Goal: Use online tool/utility: Utilize a website feature to perform a specific function

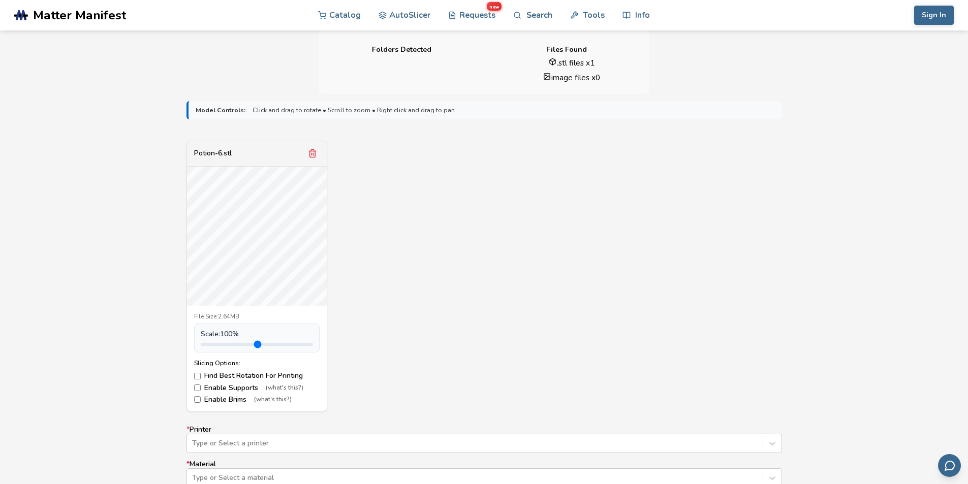
scroll to position [407, 0]
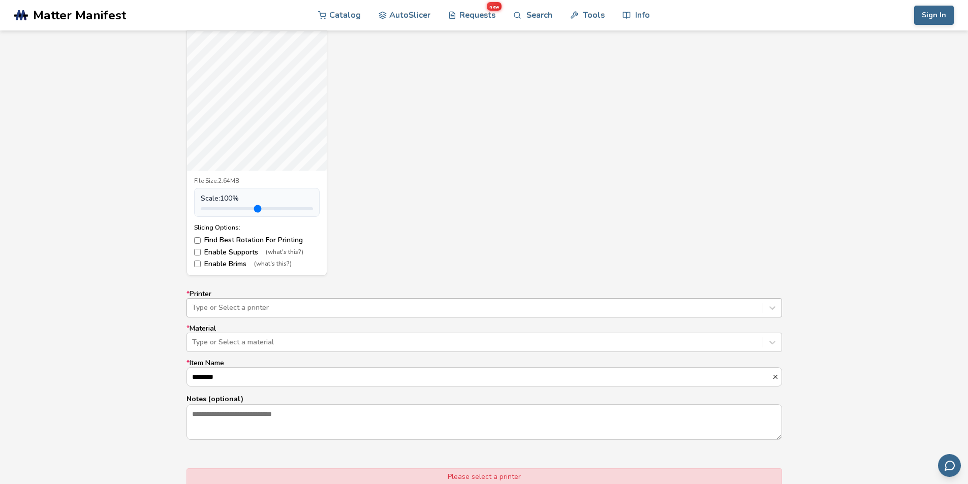
click at [309, 308] on div at bounding box center [475, 308] width 566 height 10
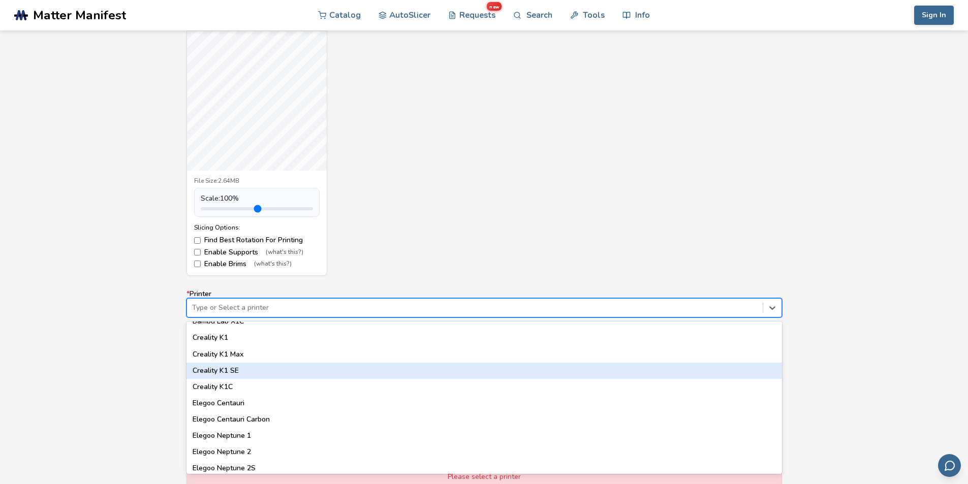
scroll to position [136, 0]
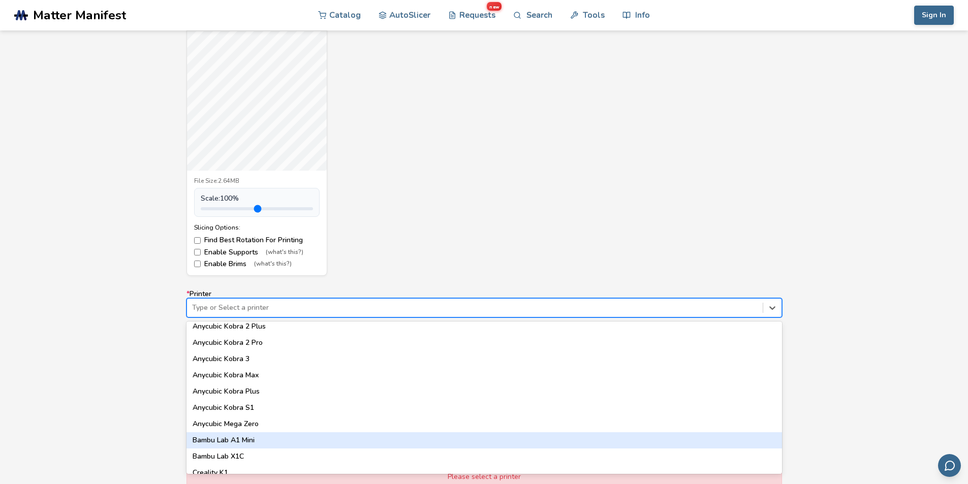
click at [257, 443] on div "Bambu Lab A1 Mini" at bounding box center [485, 441] width 596 height 16
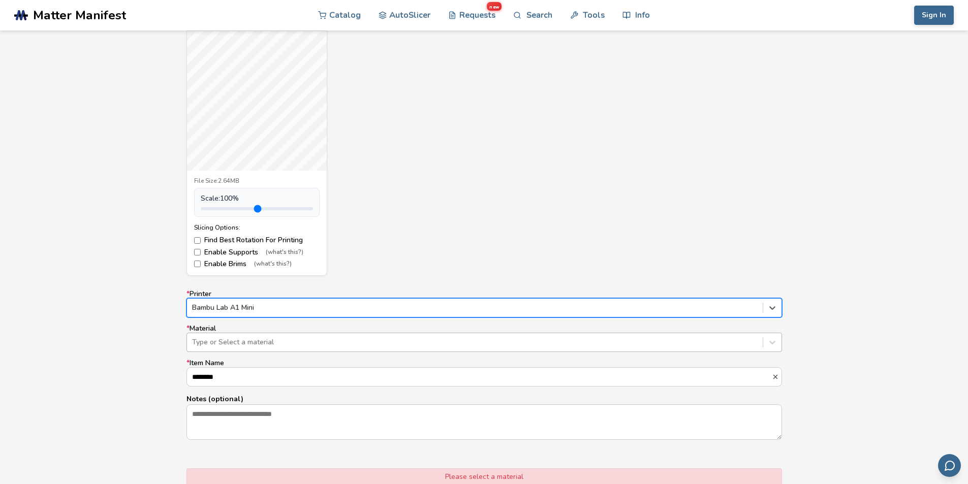
click at [235, 348] on div "Type or Select a material" at bounding box center [475, 342] width 576 height 14
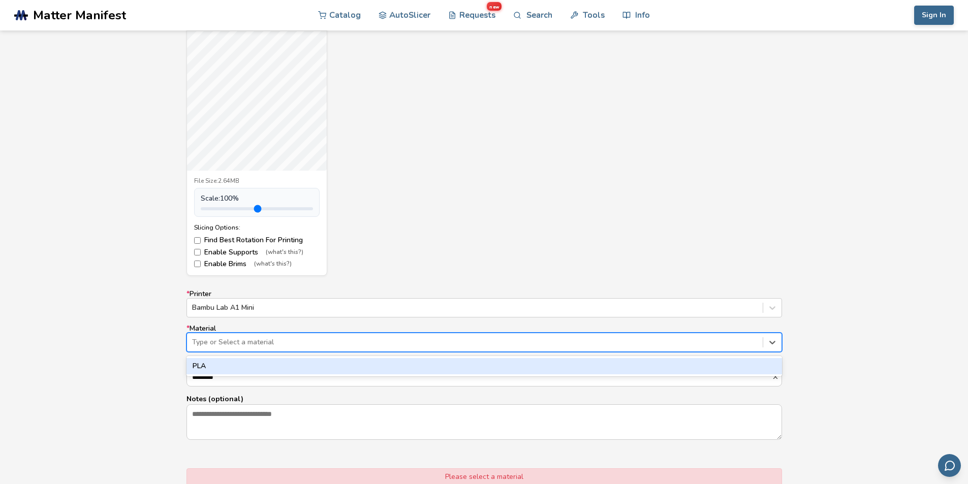
click at [316, 369] on div "PLA" at bounding box center [485, 366] width 596 height 16
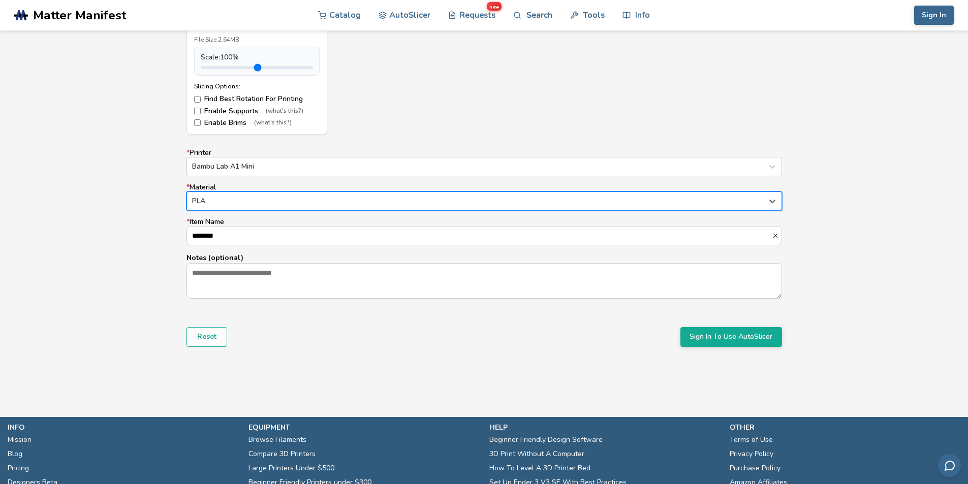
scroll to position [620, 0]
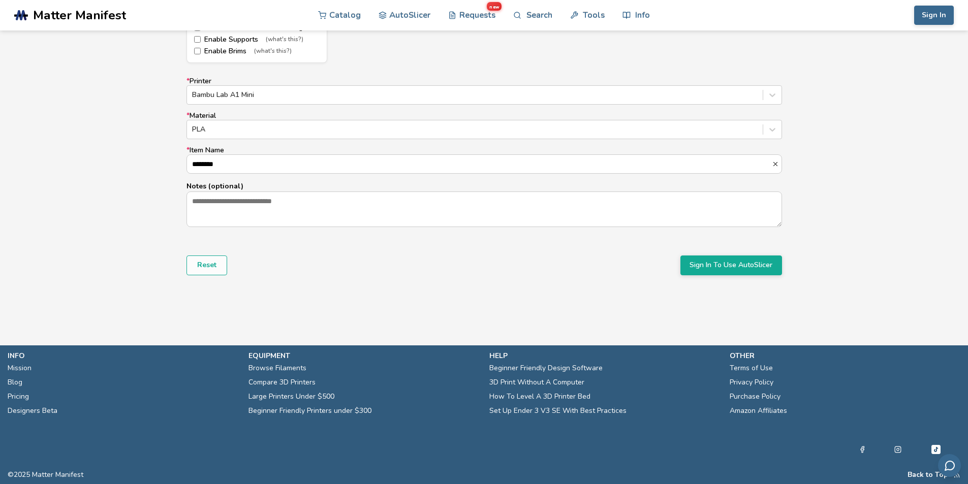
click at [745, 255] on form "Model Controls: Click and drag to rotate • Scroll to zoom • Right click and dra…" at bounding box center [484, 13] width 610 height 537
click at [731, 263] on button "Sign In To Use AutoSlicer" at bounding box center [732, 265] width 102 height 19
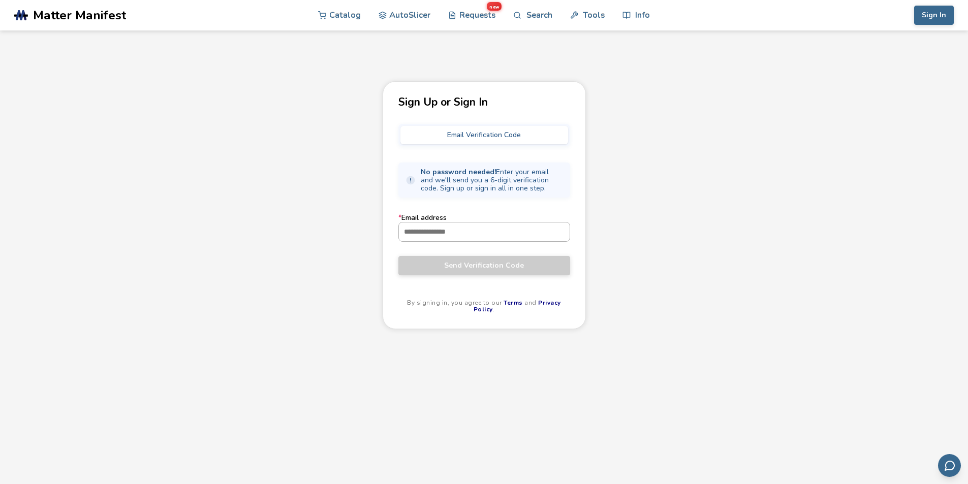
click at [480, 226] on input "* Email address" at bounding box center [484, 232] width 171 height 18
type input "**********"
click at [399, 256] on button "Send Verification Code" at bounding box center [485, 265] width 172 height 19
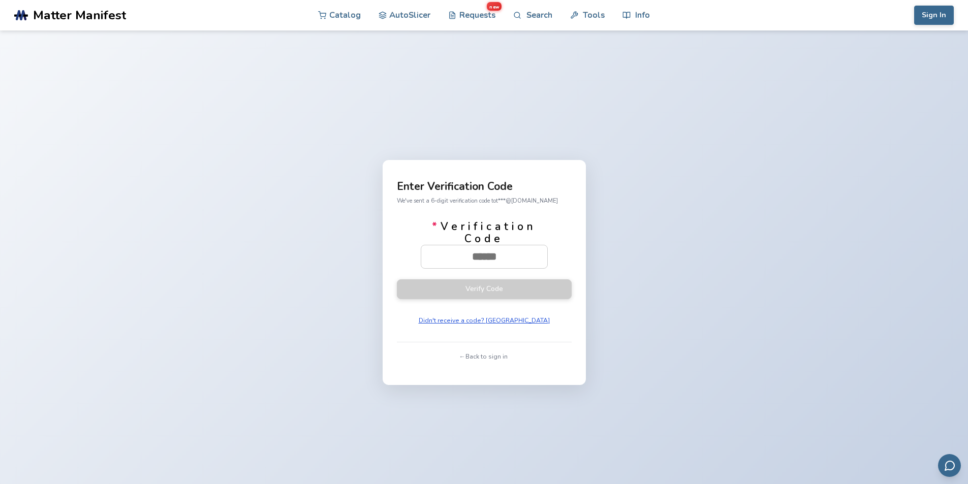
click at [467, 326] on button "Didn't receive a code? [GEOGRAPHIC_DATA]" at bounding box center [484, 321] width 138 height 14
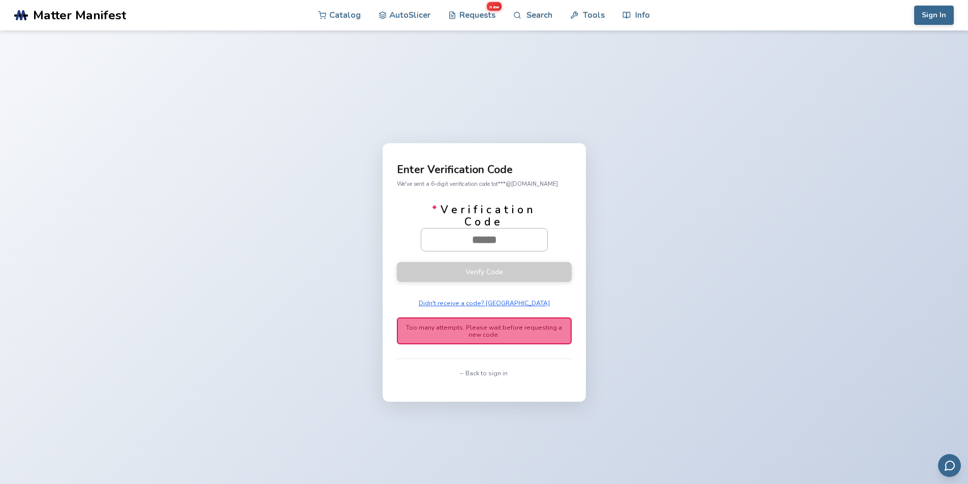
click at [475, 246] on input "* Verification Code" at bounding box center [484, 240] width 126 height 22
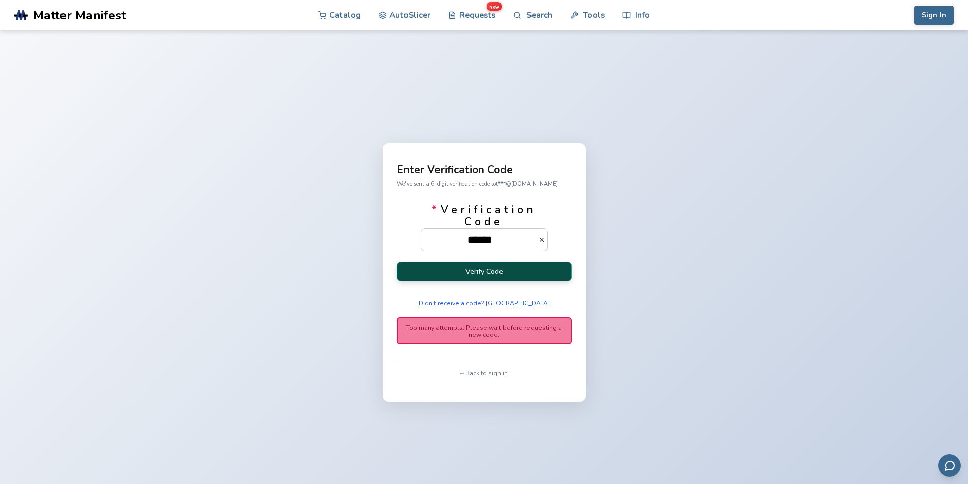
type input "******"
click at [481, 264] on button "Verify Code" at bounding box center [484, 272] width 175 height 20
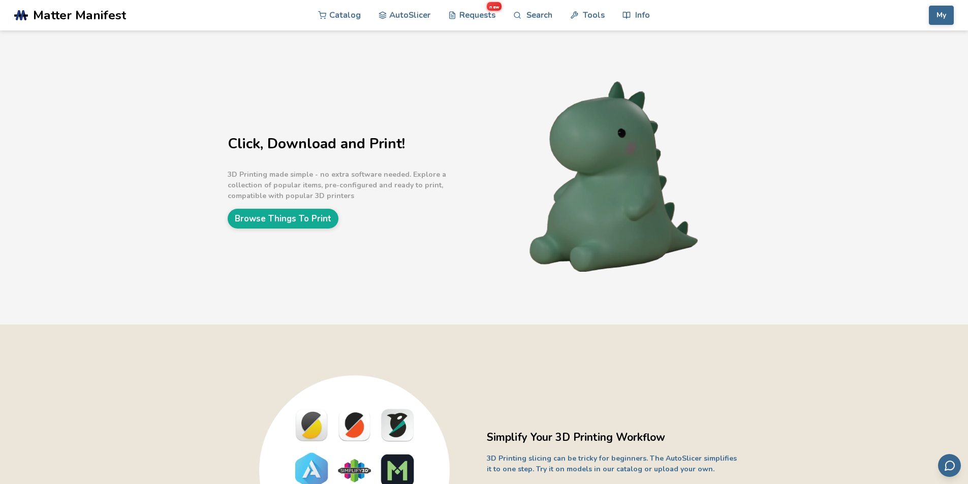
scroll to position [407, 0]
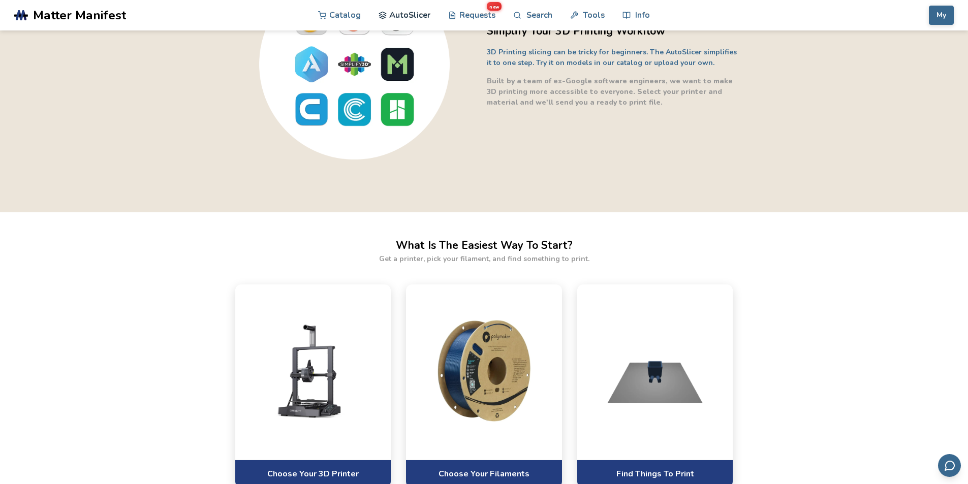
click at [401, 14] on link "AutoSlicer" at bounding box center [405, 15] width 52 height 30
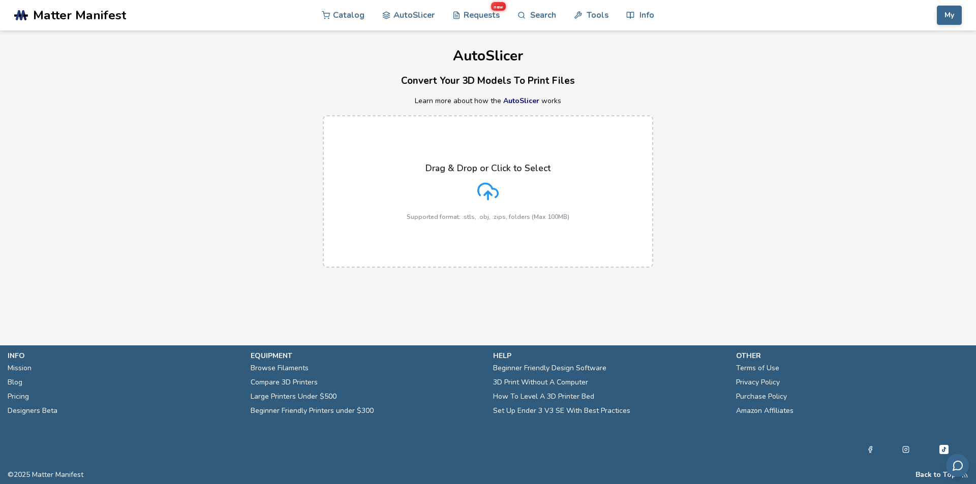
click at [424, 166] on div "Drag & Drop or Click to Select Supported format: .stls, .obj, .zips, folders (M…" at bounding box center [488, 191] width 163 height 57
click at [0, 0] on input "Drag & Drop or Click to Select Supported format: .stls, .obj, .zips, folders (M…" at bounding box center [0, 0] width 0 height 0
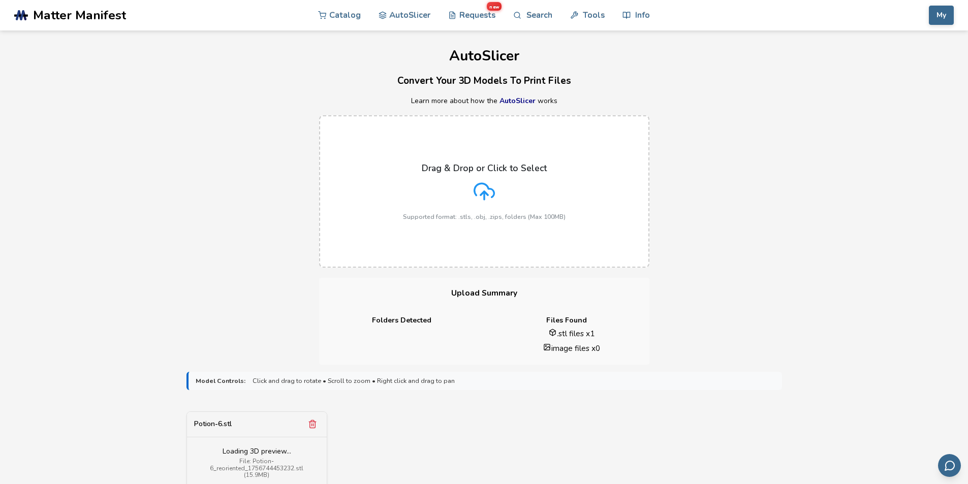
scroll to position [652, 0]
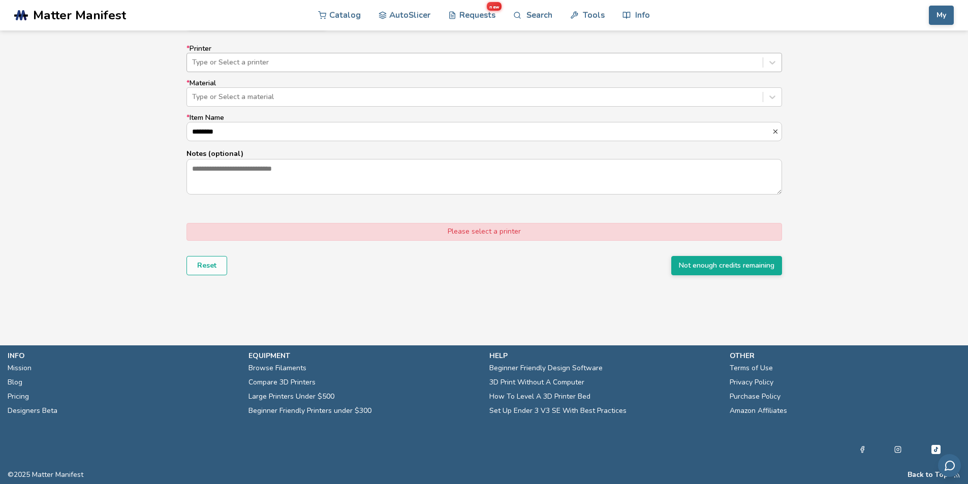
click at [213, 65] on div at bounding box center [475, 62] width 566 height 10
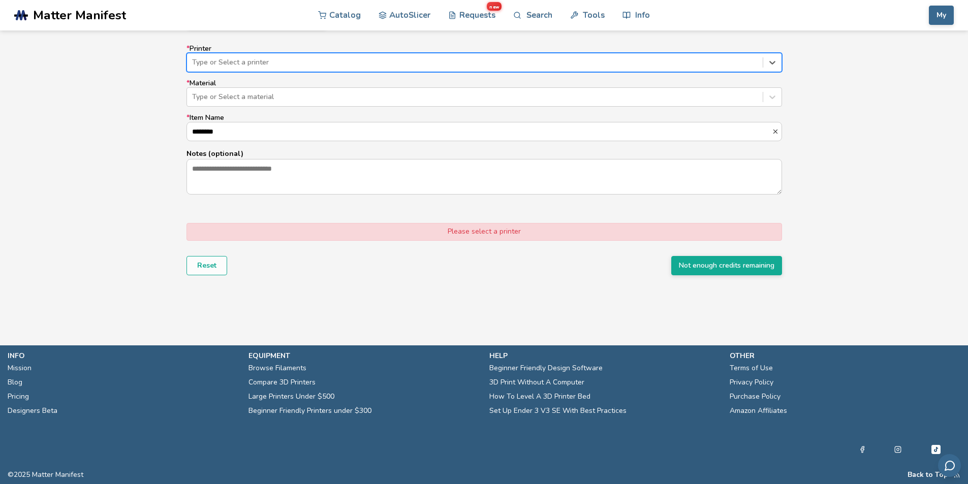
click at [244, 67] on div at bounding box center [475, 62] width 566 height 10
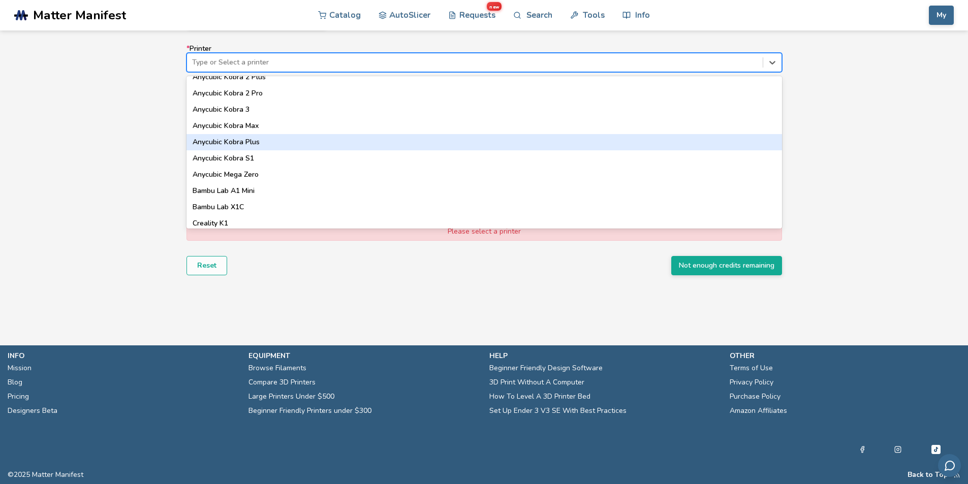
scroll to position [136, 0]
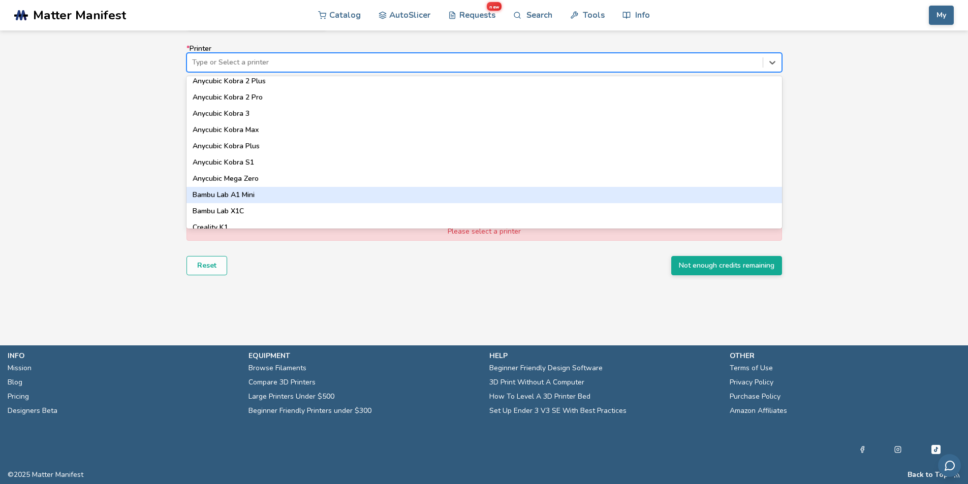
click at [233, 196] on div "Bambu Lab A1 Mini" at bounding box center [485, 195] width 596 height 16
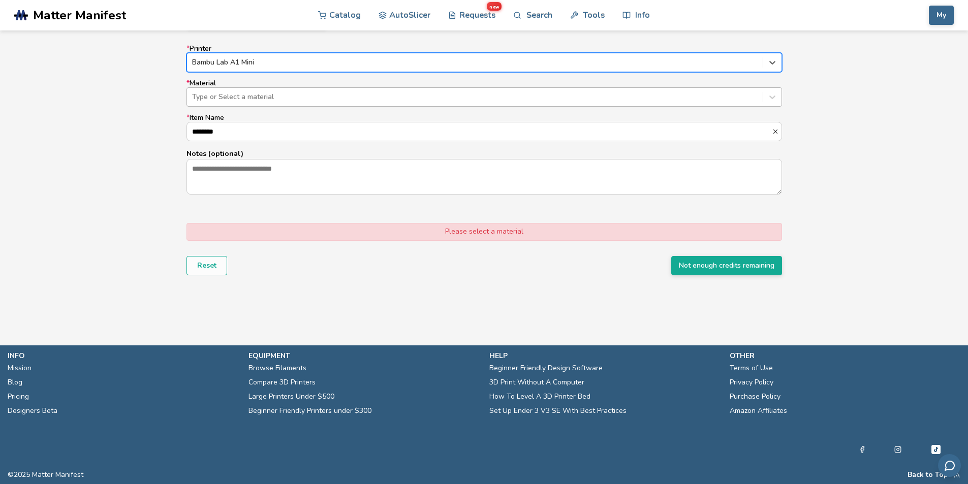
click at [219, 101] on div at bounding box center [475, 97] width 566 height 10
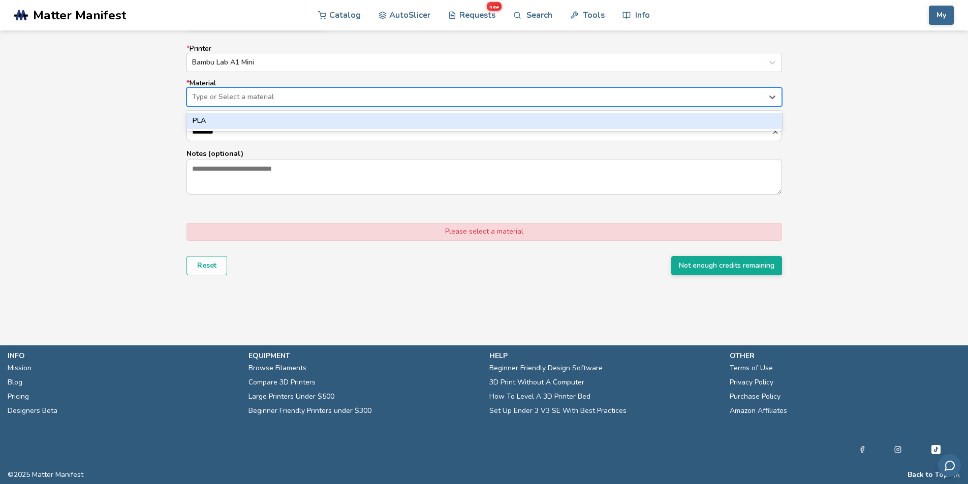
click at [218, 120] on div "PLA" at bounding box center [485, 121] width 596 height 16
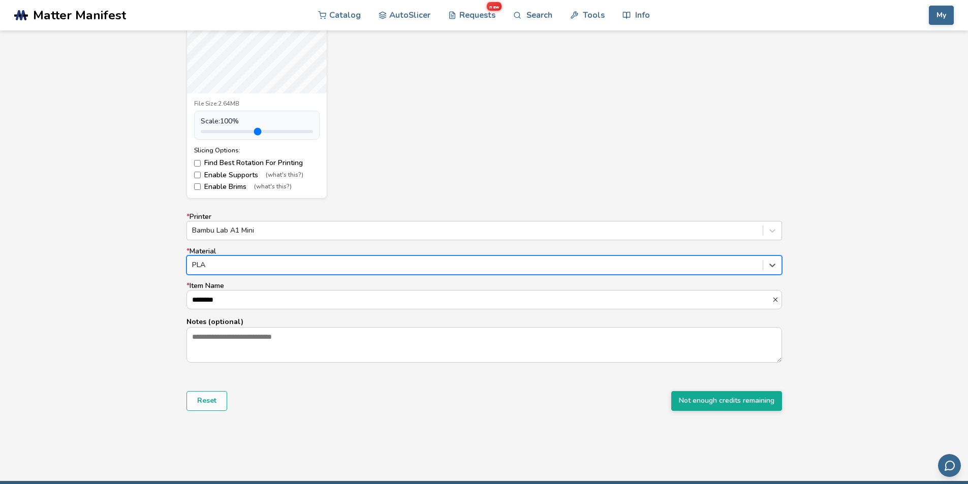
scroll to position [620, 0]
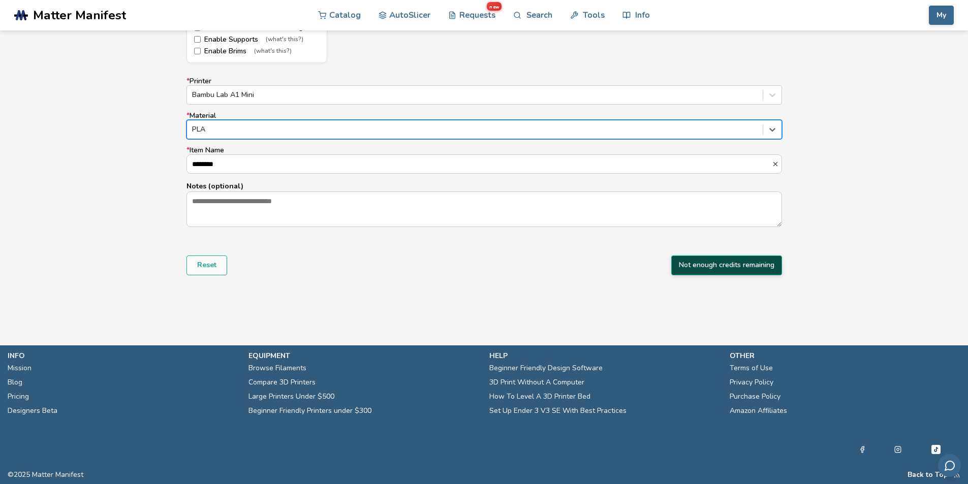
click at [679, 262] on button "Not enough credits remaining" at bounding box center [726, 265] width 111 height 19
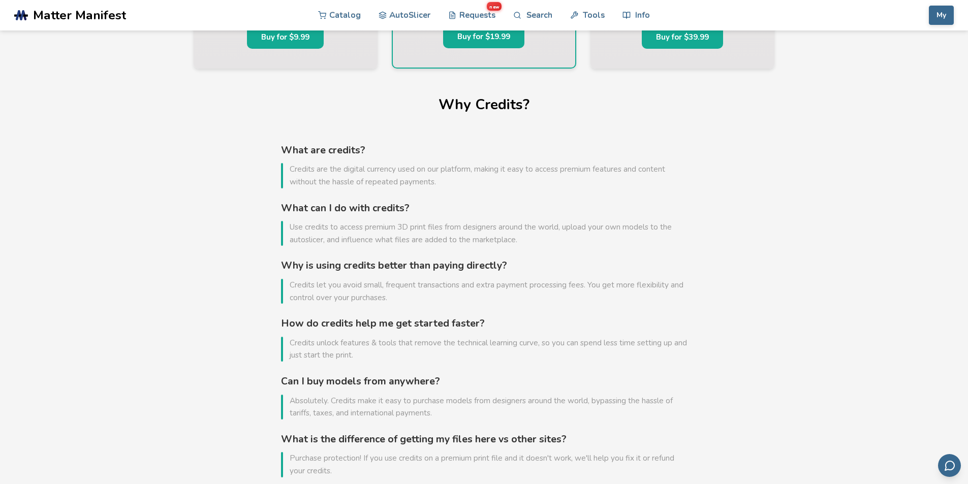
scroll to position [407, 0]
